Goal: Navigation & Orientation: Find specific page/section

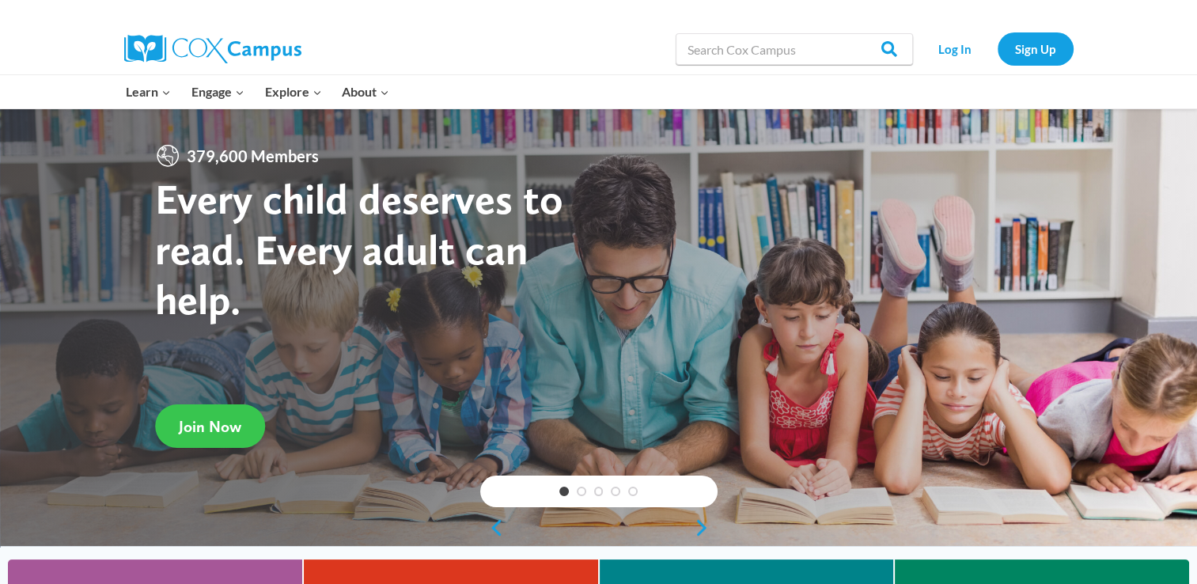
click at [199, 433] on span "Join Now" at bounding box center [210, 426] width 62 height 19
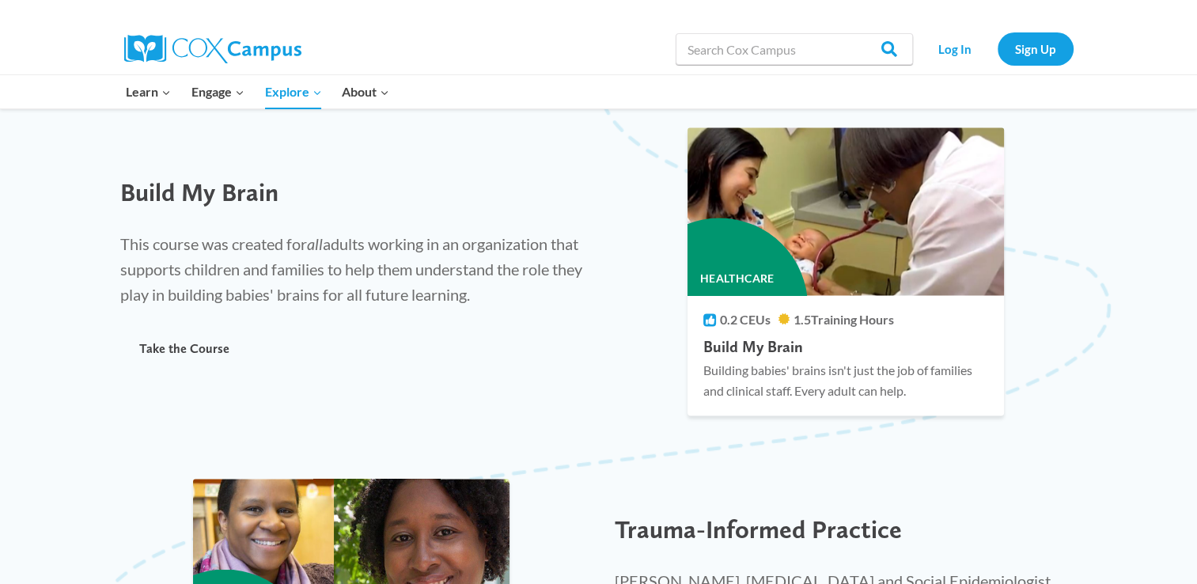
scroll to position [2669, 0]
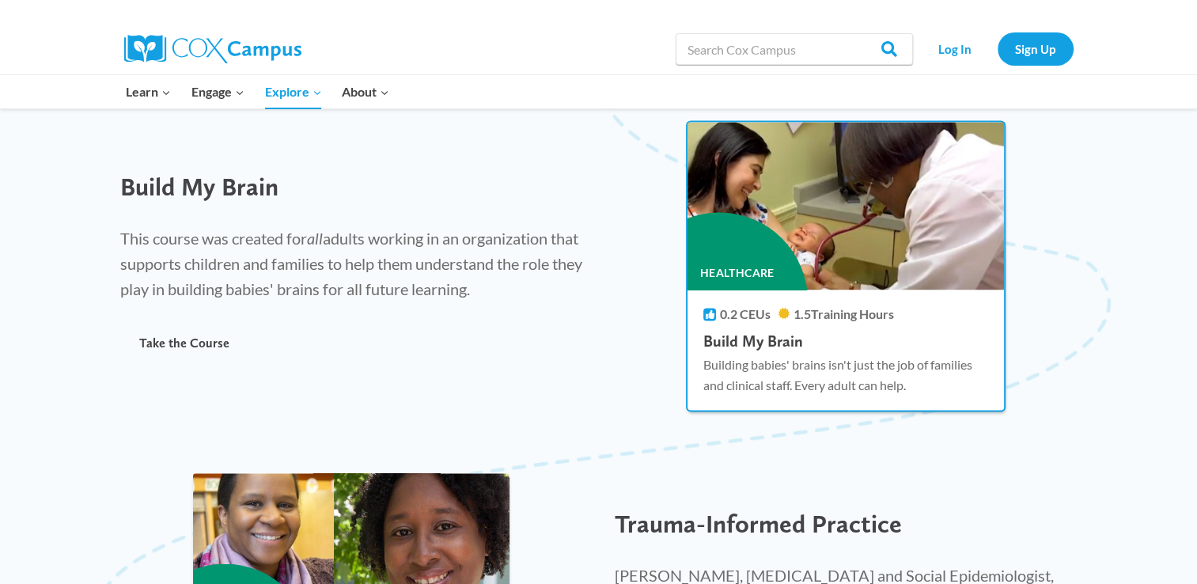
click at [736, 274] on div "Healthcare" at bounding box center [718, 300] width 177 height 177
